Goal: Task Accomplishment & Management: Complete application form

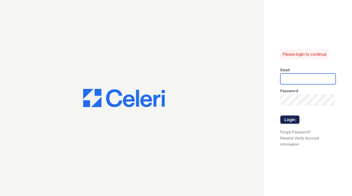
type input "[PERSON_NAME][EMAIL_ADDRESS][DOMAIN_NAME]"
click at [283, 118] on button "Login" at bounding box center [289, 119] width 19 height 8
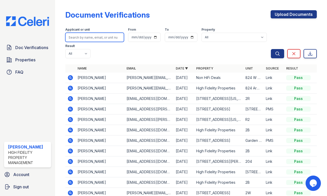
click at [85, 38] on input "search" at bounding box center [94, 37] width 59 height 9
type input "Darre"
click at [271, 49] on button "Search" at bounding box center [277, 53] width 13 height 9
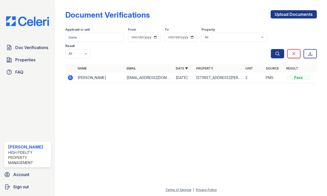
click at [70, 79] on icon at bounding box center [70, 77] width 5 height 5
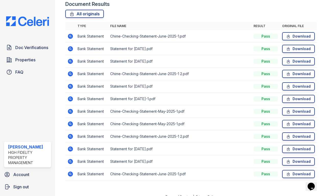
scroll to position [201, 0]
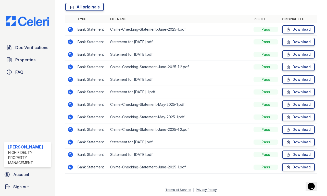
click at [73, 141] on icon at bounding box center [70, 142] width 6 height 6
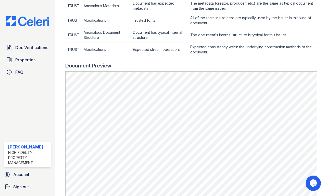
scroll to position [183, 0]
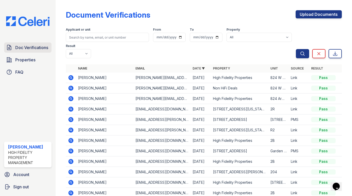
click at [34, 51] on link "Doc Verifications" at bounding box center [27, 47] width 47 height 10
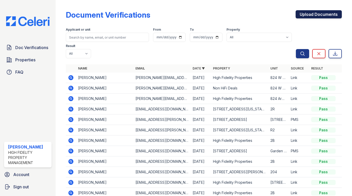
click at [317, 14] on link "Upload Documents" at bounding box center [319, 14] width 46 height 8
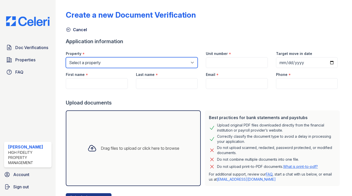
click at [193, 63] on select "Select a property 1007 North California Avenue 1023 N. Ashland Ave. 1028 N. Mar…" at bounding box center [132, 62] width 132 height 11
